Goal: Find specific page/section: Find specific page/section

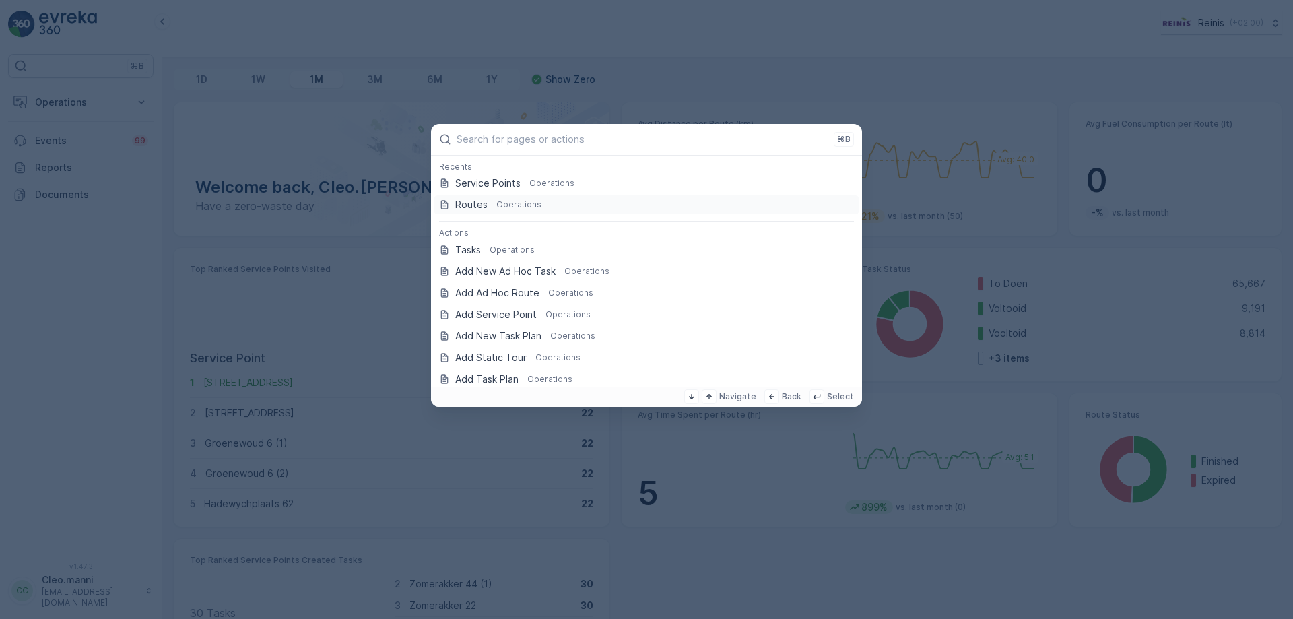
click at [499, 204] on p "Operations" at bounding box center [518, 204] width 45 height 11
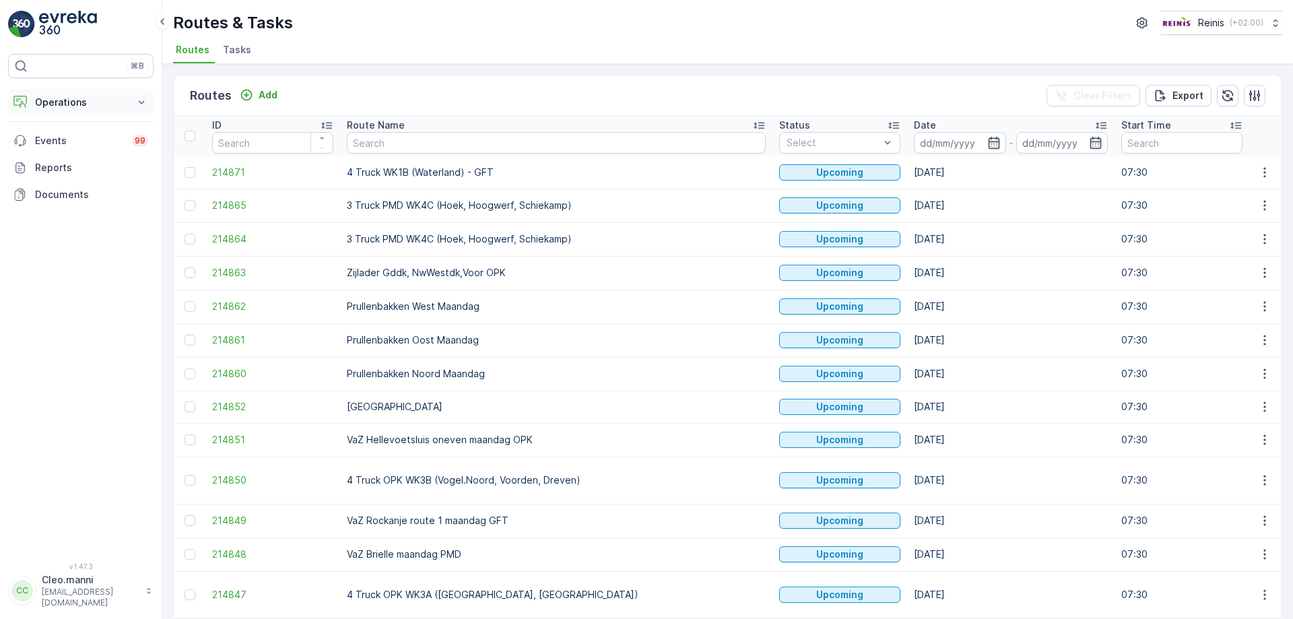
click at [69, 97] on p "Operations" at bounding box center [81, 102] width 92 height 13
click at [72, 160] on p "Routes & Tasks" at bounding box center [68, 162] width 69 height 13
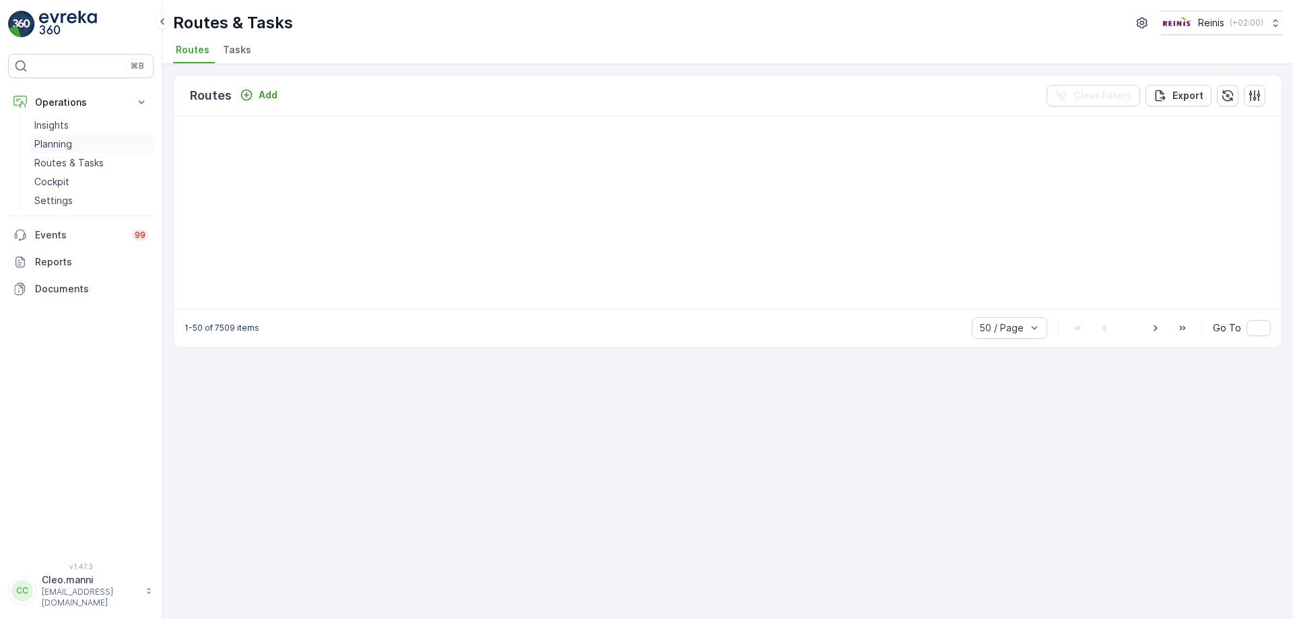
click at [60, 138] on p "Planning" at bounding box center [53, 143] width 38 height 13
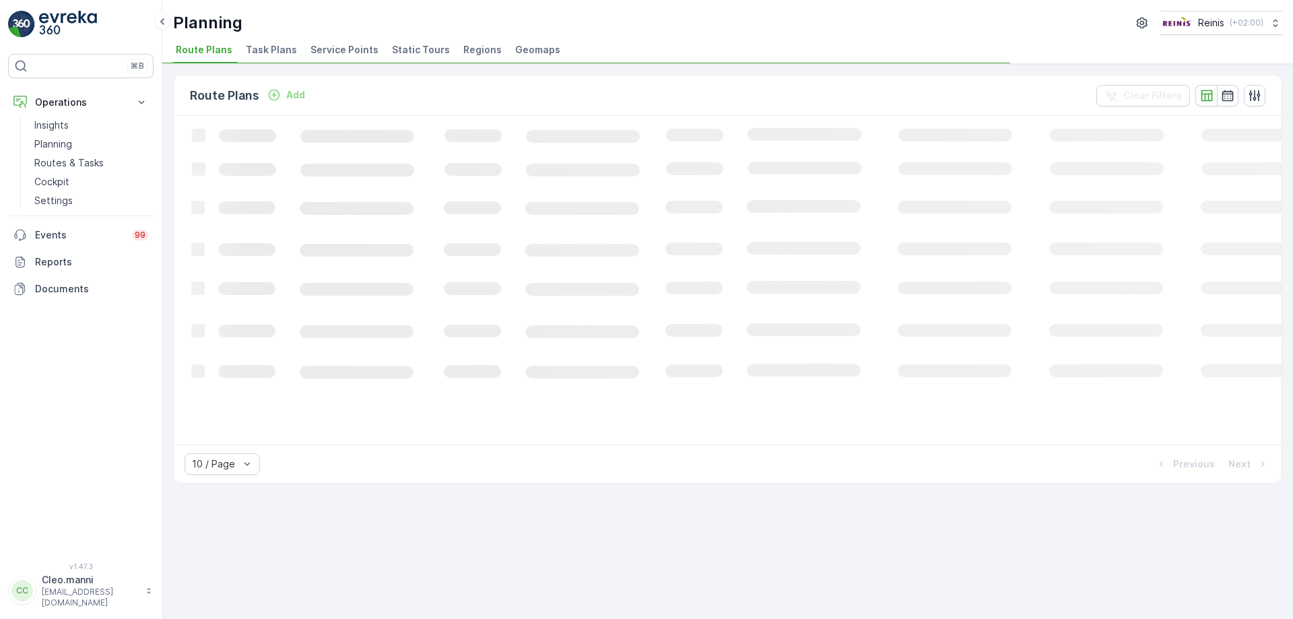
click at [419, 44] on span "Static Tours" at bounding box center [421, 49] width 58 height 13
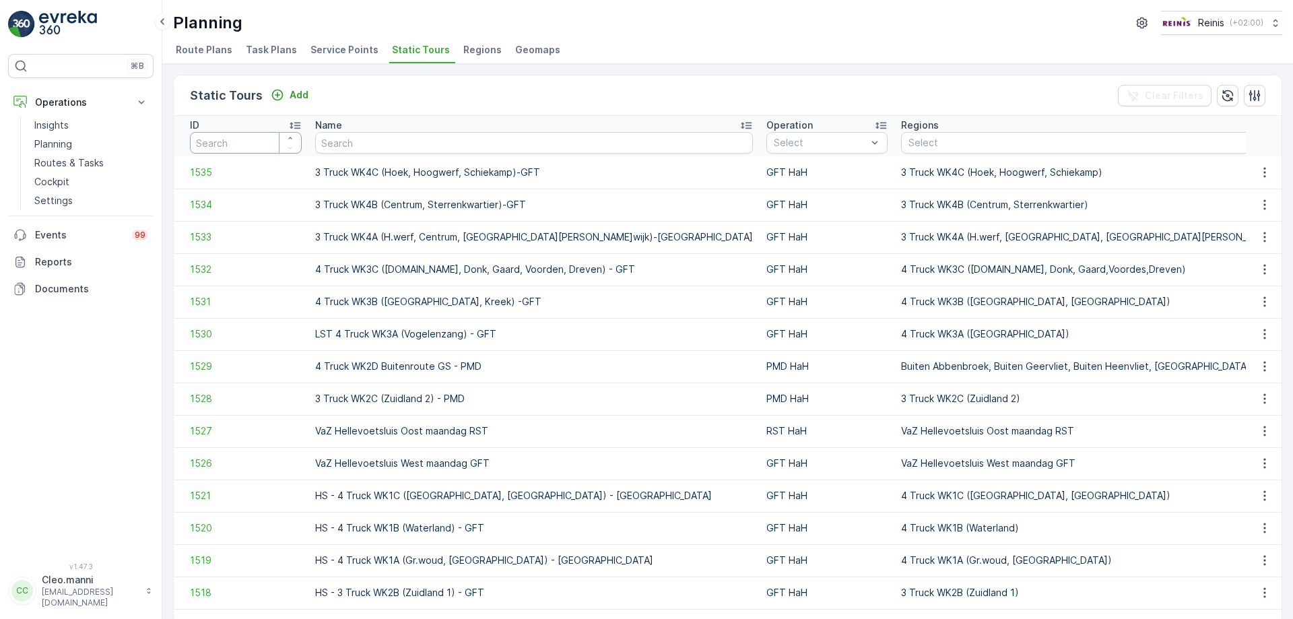
click at [253, 141] on input "number" at bounding box center [246, 143] width 112 height 22
type input "1414"
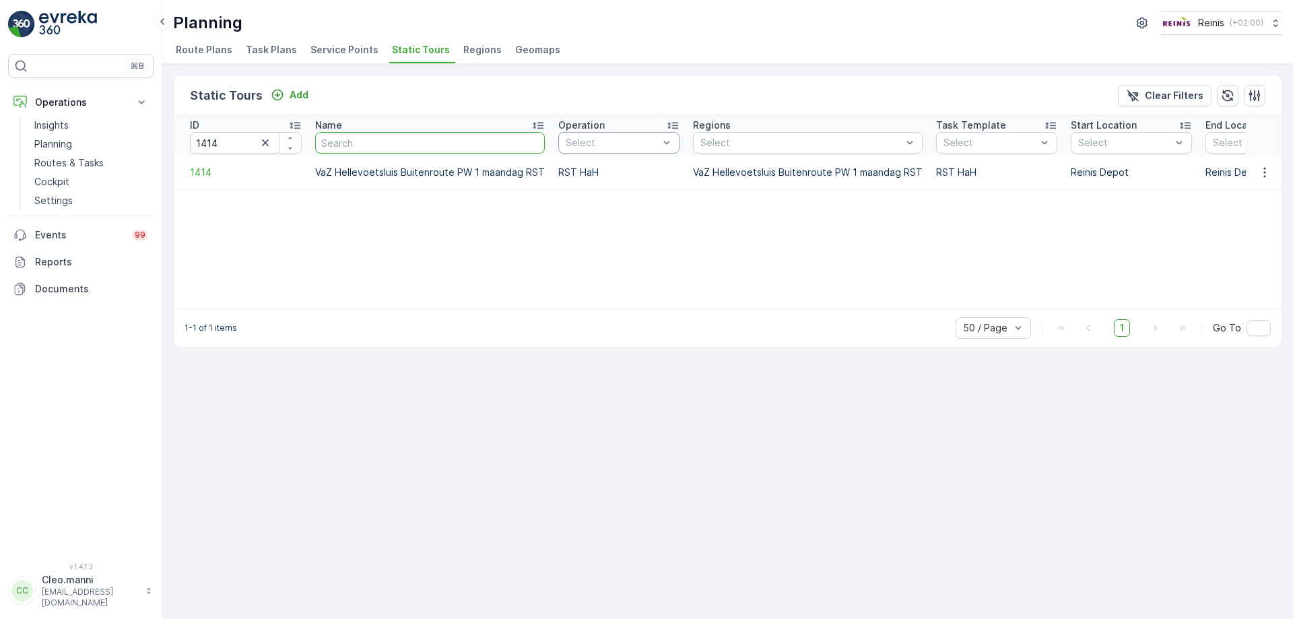
drag, startPoint x: 539, startPoint y: 141, endPoint x: 561, endPoint y: 141, distance: 22.9
click at [561, 141] on tr "ID 1414 Name Operation Select Regions Select Task Template Select Start Locatio…" at bounding box center [987, 136] width 1627 height 40
click at [529, 97] on div "Static Tours Add Clear Filters" at bounding box center [727, 95] width 1107 height 40
click at [261, 143] on icon "button" at bounding box center [265, 142] width 13 height 13
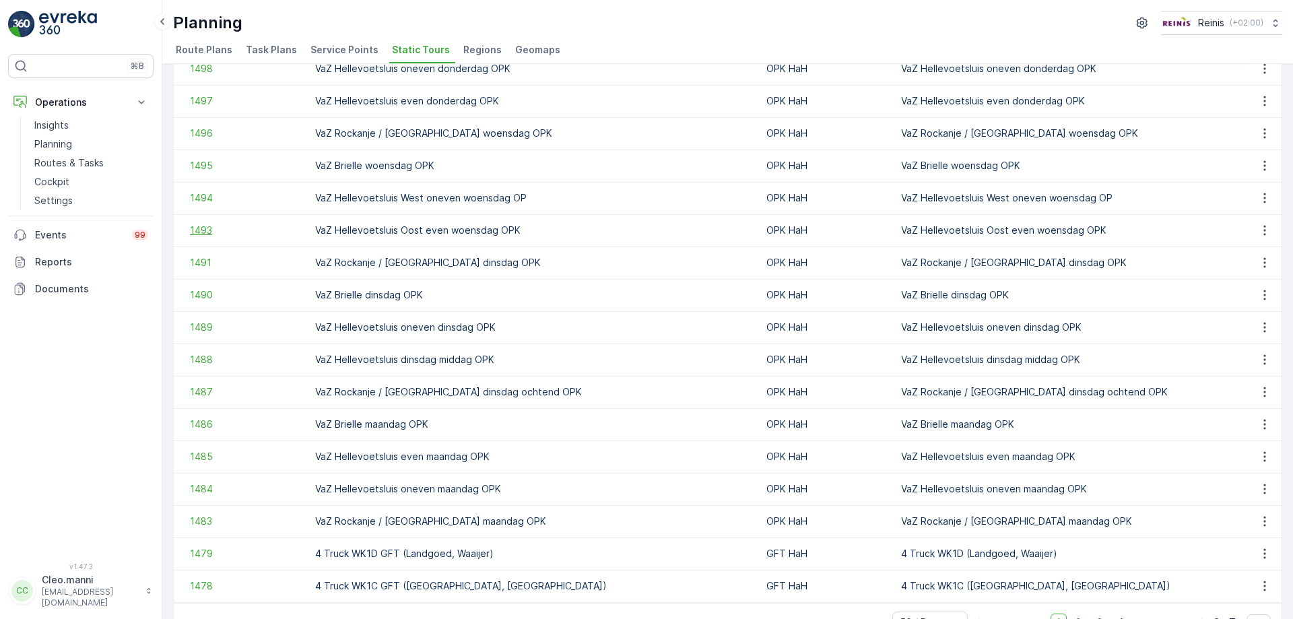
scroll to position [1210, 0]
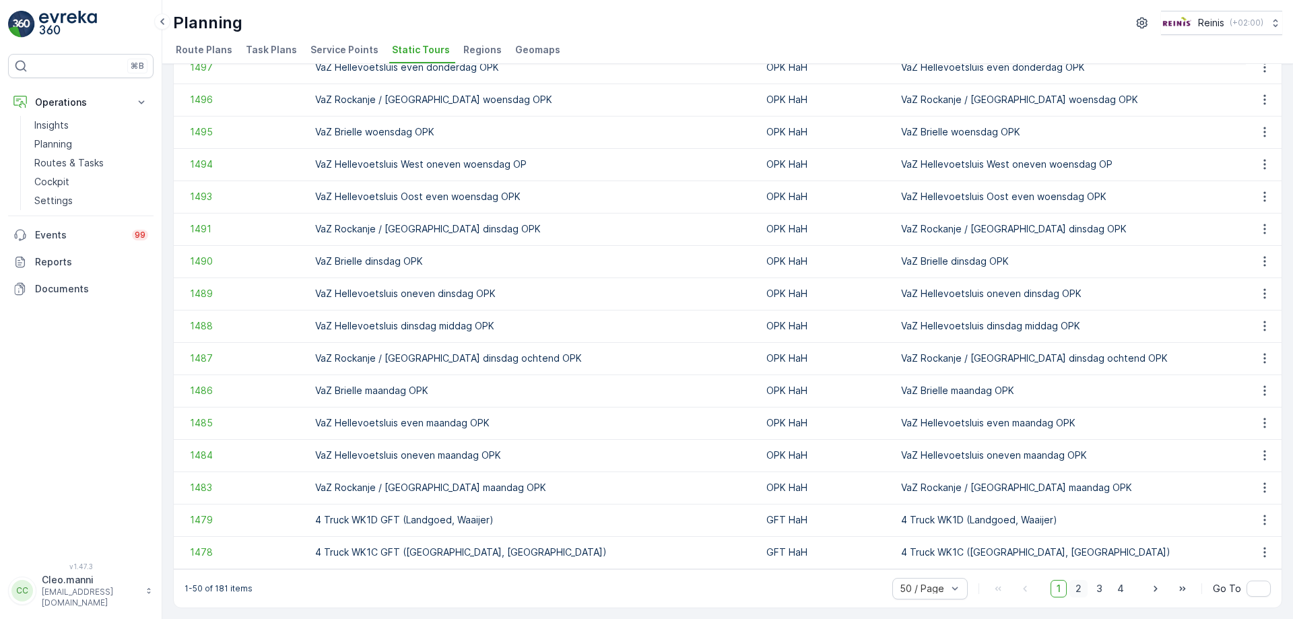
click at [1073, 588] on span "2" at bounding box center [1078, 589] width 18 height 18
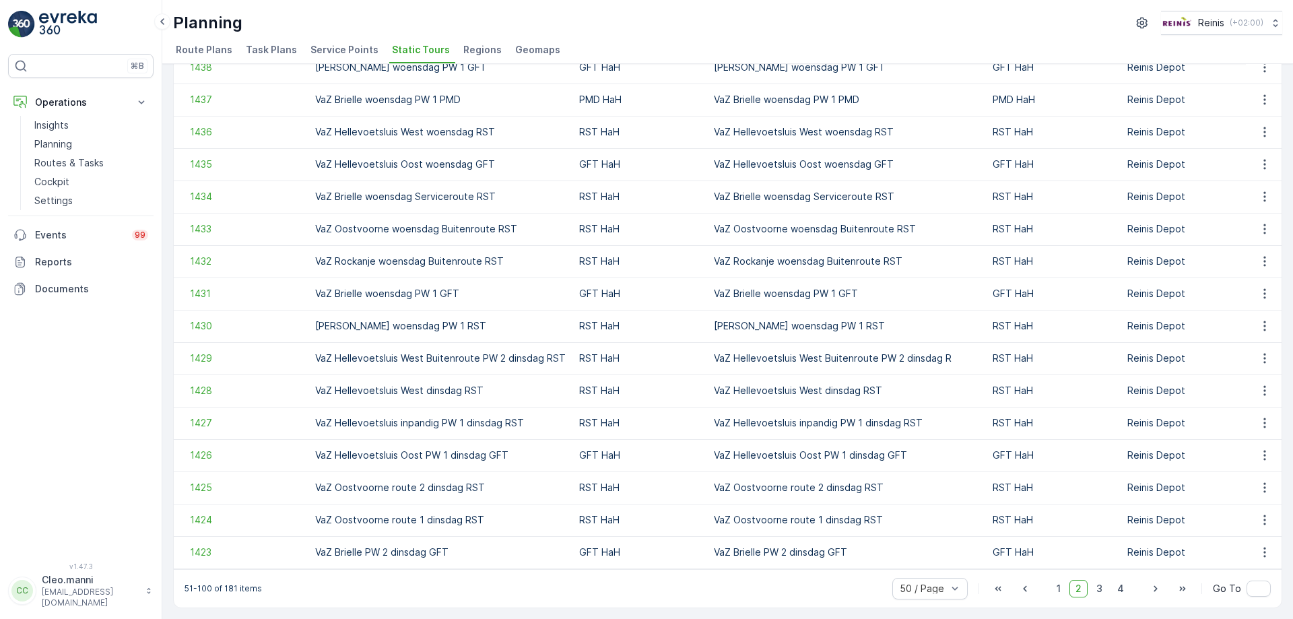
scroll to position [1210, 0]
click at [1099, 590] on span "3" at bounding box center [1099, 589] width 18 height 18
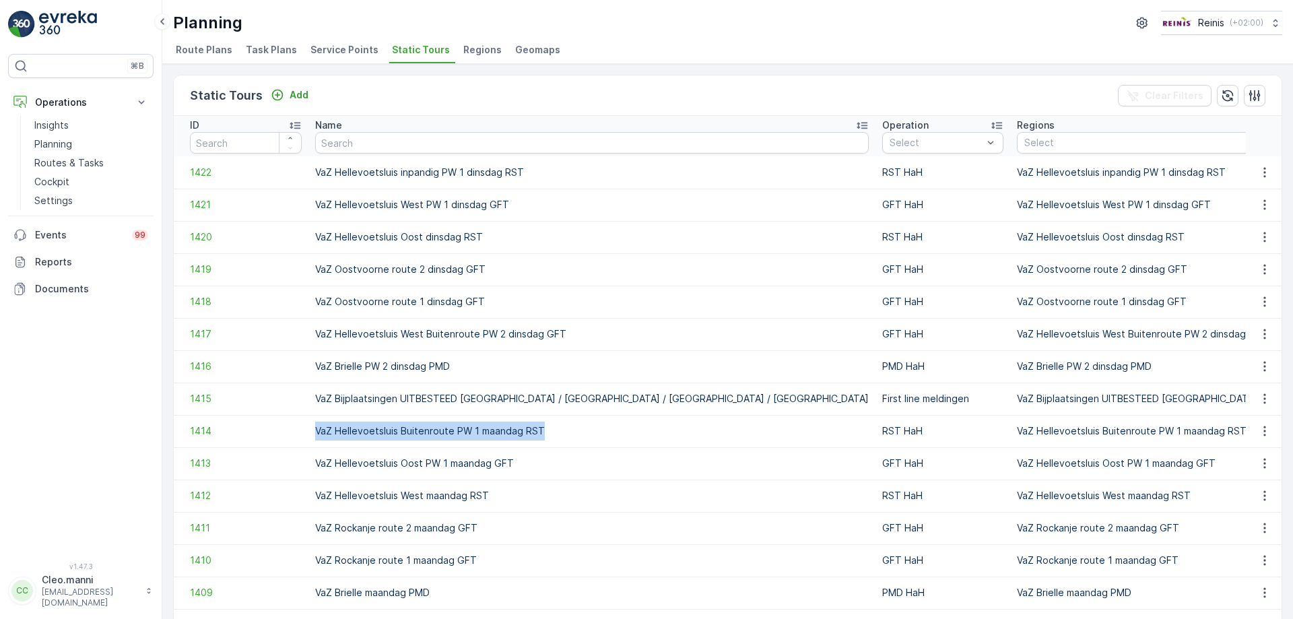
drag, startPoint x: 314, startPoint y: 429, endPoint x: 543, endPoint y: 432, distance: 228.9
click at [543, 432] on td "VaZ Hellevoetsluis Buitenroute PW 1 maandag RST" at bounding box center [591, 431] width 567 height 32
copy td "VaZ Hellevoetsluis Buitenroute PW 1 maandag RST"
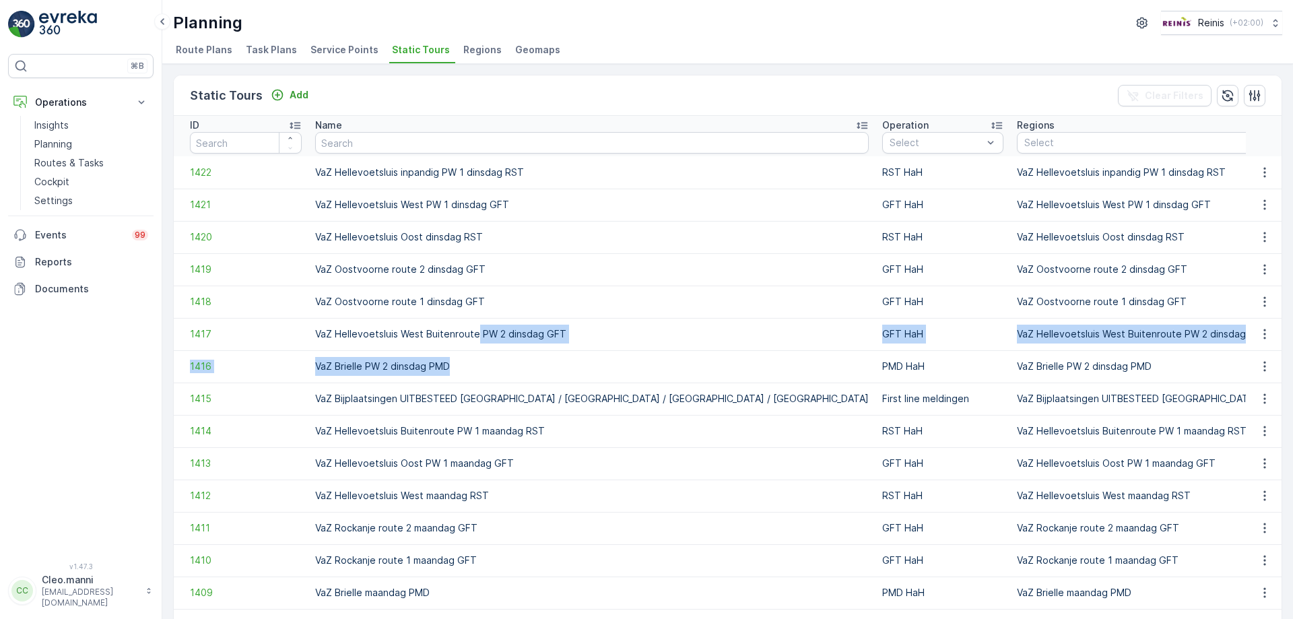
click at [559, 333] on td "VaZ Hellevoetsluis West Buitenroute PW 2 dinsdag GFT" at bounding box center [591, 334] width 567 height 32
click at [474, 352] on td "VaZ Brielle PW 2 dinsdag PMD" at bounding box center [591, 366] width 567 height 32
